Goal: Task Accomplishment & Management: Manage account settings

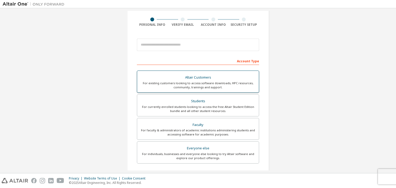
scroll to position [9, 0]
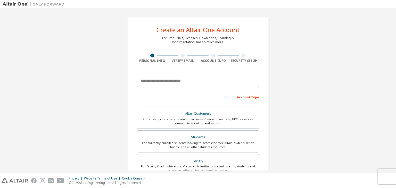
click at [186, 83] on input "email" at bounding box center [198, 81] width 122 height 12
type input "**********"
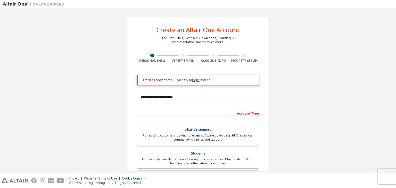
click at [193, 80] on link "login" at bounding box center [195, 80] width 7 height 4
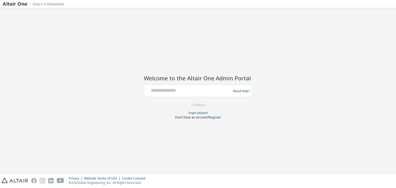
click at [199, 94] on div at bounding box center [188, 91] width 84 height 10
click at [170, 94] on div at bounding box center [188, 91] width 84 height 10
click at [170, 89] on input "text" at bounding box center [188, 89] width 84 height 7
type input "**********"
click at [197, 106] on button "Continue" at bounding box center [198, 105] width 24 height 8
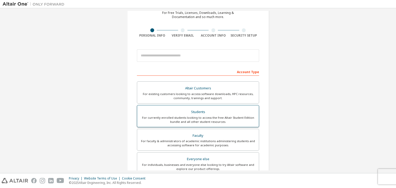
scroll to position [26, 0]
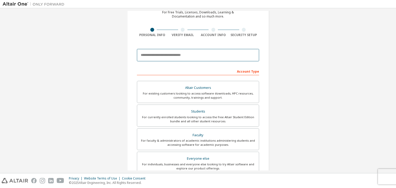
click at [207, 55] on input "email" at bounding box center [198, 55] width 122 height 12
type input "**********"
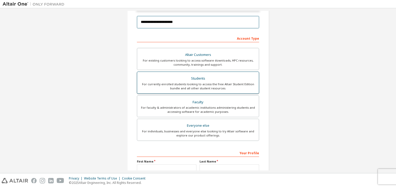
scroll to position [129, 0]
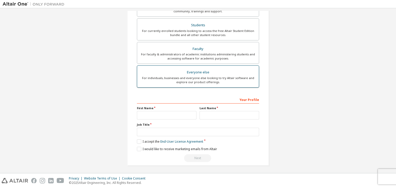
click at [195, 79] on div "For individuals, businesses and everyone else looking to try Altair software an…" at bounding box center [198, 80] width 116 height 8
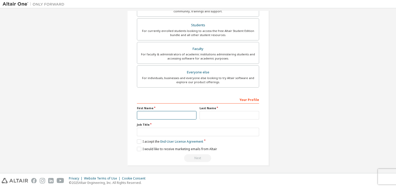
click at [178, 113] on input "text" at bounding box center [167, 115] width 60 height 9
type input "*******"
click at [230, 117] on input "text" at bounding box center [230, 115] width 60 height 9
type input "******"
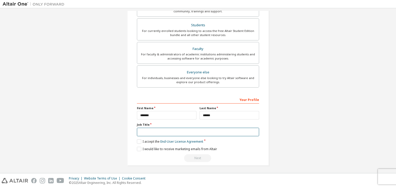
click at [190, 131] on input "text" at bounding box center [198, 132] width 122 height 9
type input "*******"
click at [139, 141] on label "I accept the End-User License Agreement" at bounding box center [170, 142] width 66 height 4
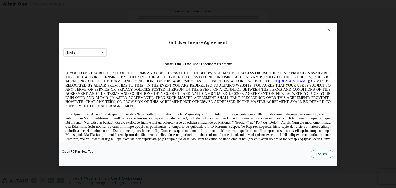
scroll to position [0, 0]
click at [320, 154] on button "I Accept" at bounding box center [322, 154] width 23 height 8
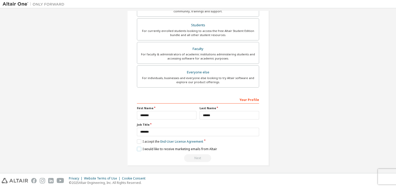
click at [139, 147] on label "I would like to receive marketing emails from Altair" at bounding box center [177, 149] width 80 height 4
click at [197, 157] on div "Next" at bounding box center [198, 159] width 122 height 8
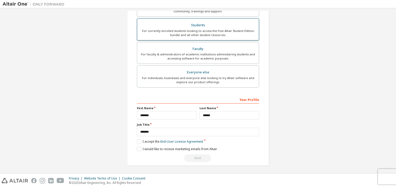
click at [214, 34] on div "For currently enrolled students looking to access the free Altair Student Editi…" at bounding box center [198, 33] width 116 height 8
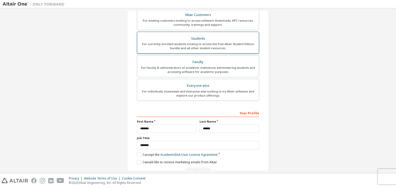
scroll to position [142, 0]
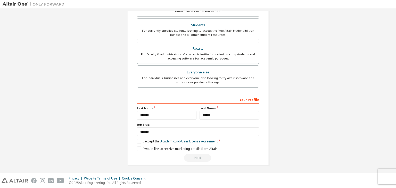
click at [200, 160] on div "Next" at bounding box center [198, 158] width 122 height 8
click at [200, 155] on div "Next" at bounding box center [198, 158] width 122 height 8
click at [141, 140] on label "I accept the Academic End-User License Agreement" at bounding box center [177, 141] width 81 height 4
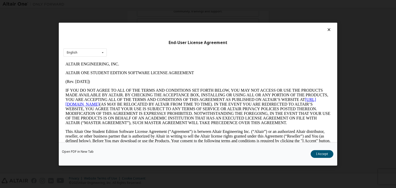
scroll to position [0, 0]
click at [327, 154] on button "I Accept" at bounding box center [322, 154] width 23 height 8
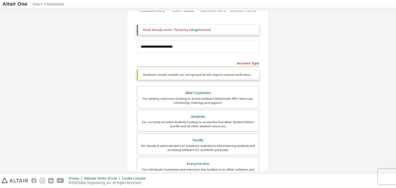
scroll to position [39, 0]
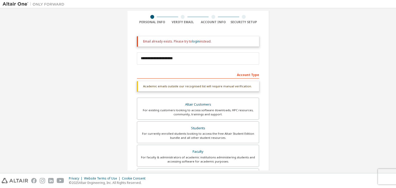
click at [183, 74] on div "Account Type" at bounding box center [198, 74] width 122 height 8
click at [183, 87] on div "Academic emails outside our recognised list will require manual verification." at bounding box center [198, 86] width 122 height 10
click at [250, 74] on div "Account Type" at bounding box center [198, 74] width 122 height 8
click at [192, 114] on div "For existing customers looking to access software downloads, HPC resources, com…" at bounding box center [198, 112] width 116 height 8
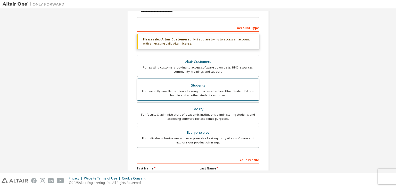
scroll to position [116, 0]
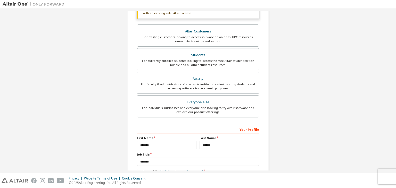
drag, startPoint x: 182, startPoint y: 97, endPoint x: 181, endPoint y: 101, distance: 4.2
click at [181, 101] on label "Everyone else For individuals, businesses and everyone else looking to try Alta…" at bounding box center [198, 106] width 122 height 22
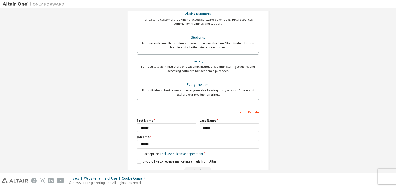
click at [180, 101] on div "**********" at bounding box center [198, 83] width 122 height 181
click at [179, 92] on div "For individuals, businesses and everyone else looking to try Altair software an…" at bounding box center [198, 93] width 116 height 8
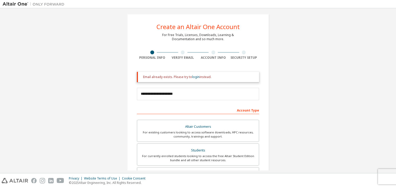
scroll to position [0, 0]
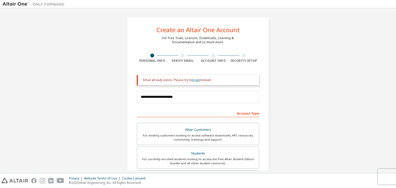
click at [196, 80] on link "login" at bounding box center [195, 80] width 7 height 4
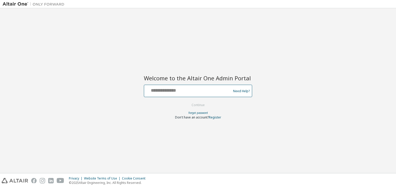
click at [189, 92] on input "text" at bounding box center [188, 89] width 84 height 7
type input "**********"
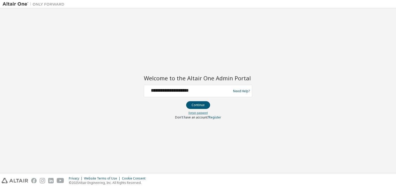
click at [196, 113] on link "Forgot password" at bounding box center [198, 113] width 19 height 4
click at [239, 87] on div "Need Help?" at bounding box center [240, 91] width 19 height 10
click at [244, 91] on link "Need Help?" at bounding box center [241, 91] width 17 height 0
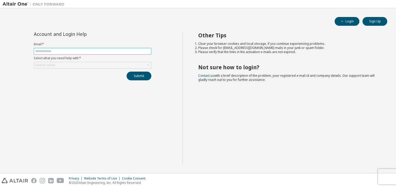
click at [89, 52] on input "text" at bounding box center [92, 51] width 115 height 4
type input "**********"
click at [49, 62] on div "Click to select" at bounding box center [45, 65] width 22 height 6
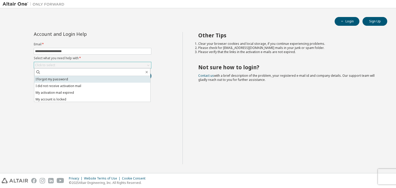
click at [67, 81] on li "I forgot my password" at bounding box center [92, 79] width 116 height 7
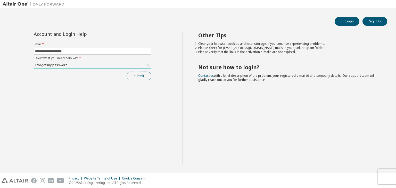
click at [146, 77] on button "Submit" at bounding box center [139, 76] width 25 height 9
click at [138, 74] on button "Submit" at bounding box center [139, 76] width 25 height 9
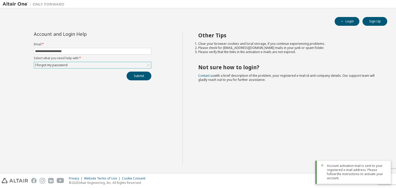
click at [345, 180] on span "Account activation mail is sent to your registered e-mail address. Please follo…" at bounding box center [357, 172] width 60 height 17
click at [341, 175] on span "Account activation mail is sent to your registered e-mail address. Please follo…" at bounding box center [357, 172] width 60 height 17
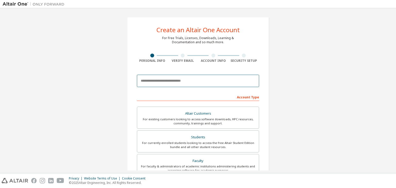
click at [186, 85] on input "email" at bounding box center [198, 81] width 122 height 12
type input "**********"
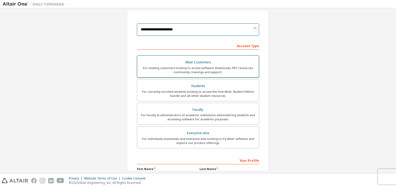
scroll to position [52, 0]
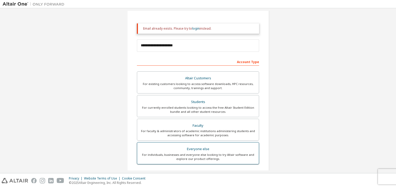
click at [181, 146] on div "Everyone else" at bounding box center [198, 149] width 116 height 7
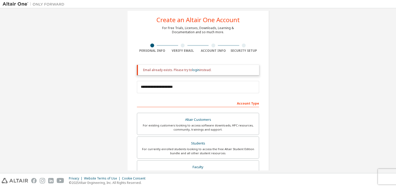
scroll to position [0, 0]
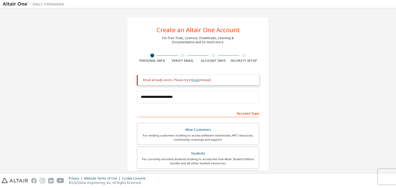
click at [192, 81] on link "login" at bounding box center [195, 80] width 7 height 4
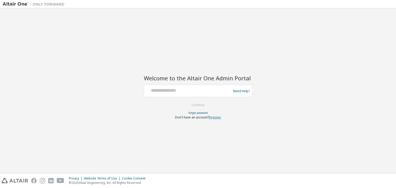
click at [215, 117] on link "Register" at bounding box center [215, 117] width 12 height 4
click at [171, 91] on input "text" at bounding box center [188, 89] width 84 height 7
type input "**********"
click at [193, 102] on button "Continue" at bounding box center [198, 105] width 24 height 8
click at [194, 103] on button "Continue" at bounding box center [198, 105] width 24 height 8
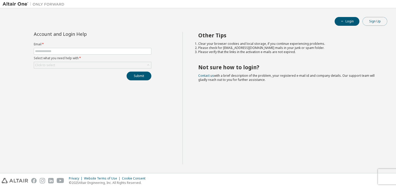
click at [374, 25] on button "Sign Up" at bounding box center [375, 21] width 25 height 9
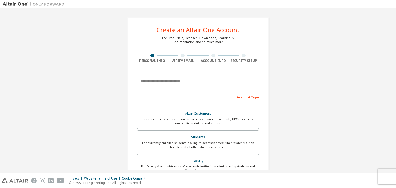
click at [202, 82] on input "email" at bounding box center [198, 81] width 122 height 12
type input "**********"
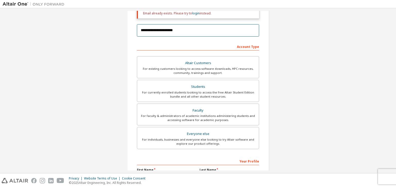
scroll to position [67, 0]
click at [202, 131] on div "Everyone else" at bounding box center [198, 133] width 116 height 7
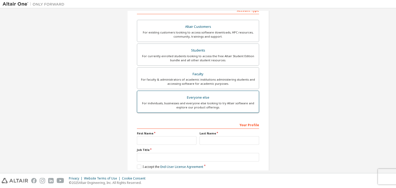
scroll to position [129, 0]
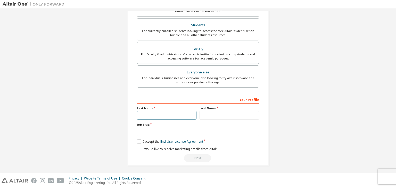
click at [183, 115] on input "text" at bounding box center [167, 115] width 60 height 9
type input "*******"
click at [225, 118] on input "text" at bounding box center [230, 115] width 60 height 9
type input "******"
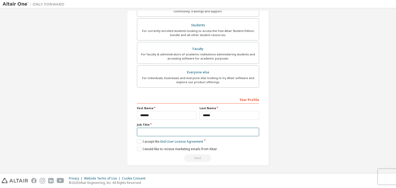
click at [207, 130] on input "text" at bounding box center [198, 132] width 122 height 9
type input "*******"
click at [139, 141] on label "I accept the End-User License Agreement" at bounding box center [170, 142] width 66 height 4
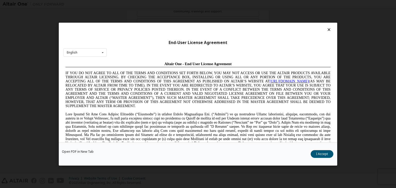
scroll to position [0, 0]
click at [325, 153] on button "I Accept" at bounding box center [322, 154] width 23 height 8
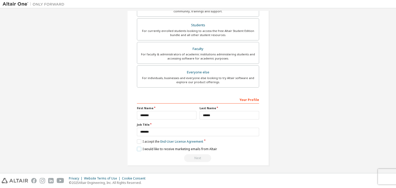
click at [138, 148] on label "I would like to receive marketing emails from Altair" at bounding box center [177, 149] width 80 height 4
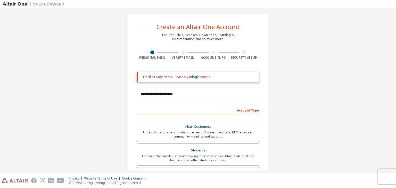
scroll to position [2, 0]
click at [195, 78] on link "login" at bounding box center [195, 78] width 7 height 4
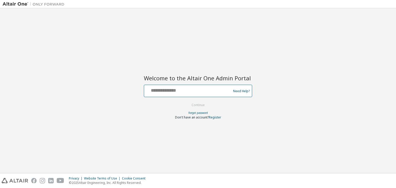
click at [161, 91] on input "text" at bounding box center [188, 89] width 84 height 7
type input "**********"
click at [198, 103] on button "Continue" at bounding box center [198, 105] width 24 height 8
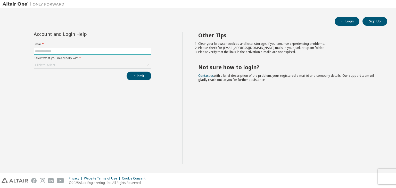
click at [103, 52] on input "text" at bounding box center [92, 51] width 115 height 4
type input "**********"
click at [103, 63] on div "Click to select" at bounding box center [92, 65] width 117 height 6
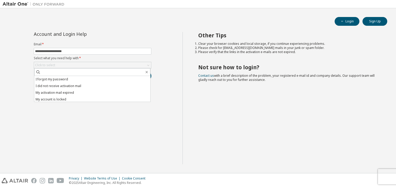
click at [11, 57] on div "**********" at bounding box center [93, 98] width 180 height 133
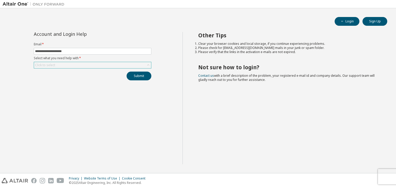
click at [58, 65] on div "Click to select" at bounding box center [92, 65] width 117 height 6
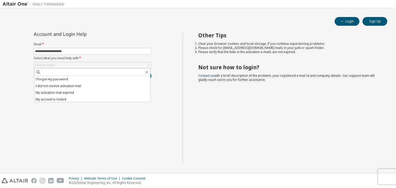
click at [20, 70] on div "**********" at bounding box center [93, 98] width 180 height 133
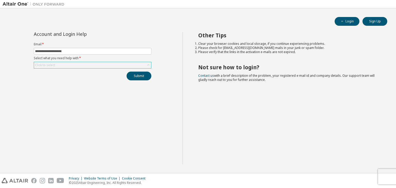
click at [61, 65] on div "Click to select" at bounding box center [92, 65] width 117 height 6
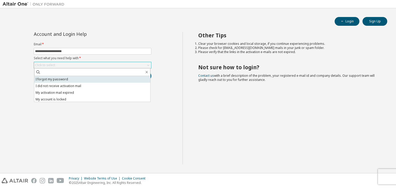
click at [65, 82] on li "I forgot my password" at bounding box center [92, 79] width 116 height 7
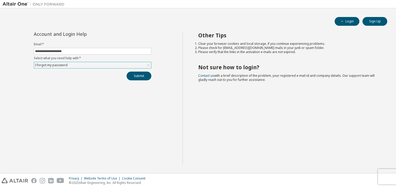
click at [90, 65] on div "I forgot my password" at bounding box center [92, 65] width 117 height 6
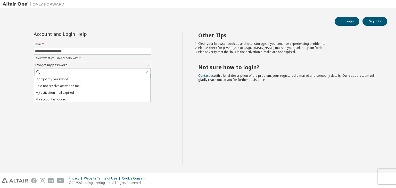
click at [71, 64] on div "I forgot my password" at bounding box center [92, 65] width 117 height 6
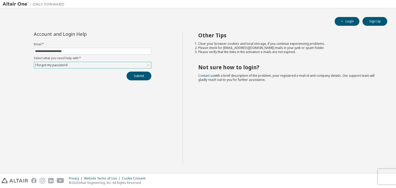
click at [69, 66] on div "I forgot my password" at bounding box center [92, 65] width 117 height 6
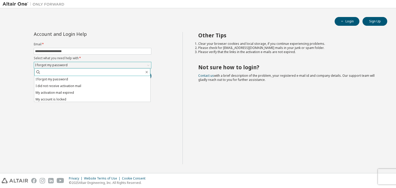
click at [66, 73] on input "text" at bounding box center [93, 72] width 104 height 5
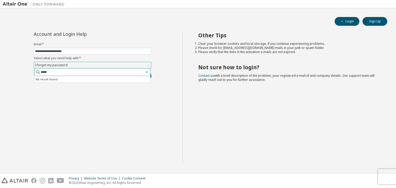
type input "******"
click at [127, 72] on button "Submit" at bounding box center [139, 76] width 25 height 9
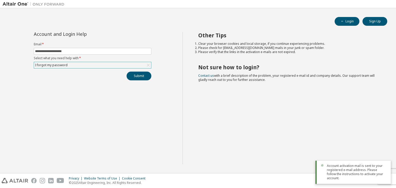
click at [139, 65] on div "I forgot my password" at bounding box center [92, 65] width 117 height 6
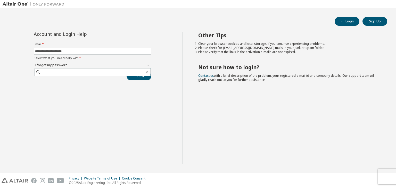
click at [105, 64] on div "I forgot my password" at bounding box center [92, 65] width 117 height 6
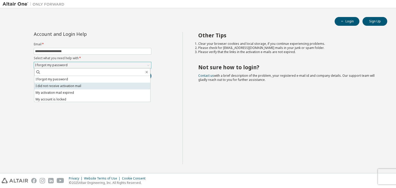
click at [59, 84] on li "I did not receive activation mail" at bounding box center [92, 86] width 116 height 7
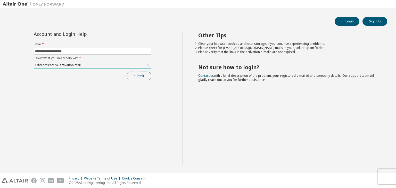
click at [134, 78] on button "Submit" at bounding box center [139, 76] width 25 height 9
